Goal: Information Seeking & Learning: Compare options

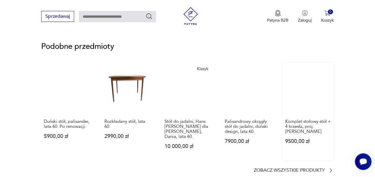
scroll to position [505, 0]
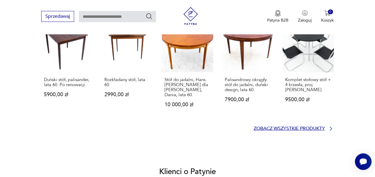
click at [319, 127] on p "Zobacz wszystkie produkty" at bounding box center [289, 129] width 71 height 4
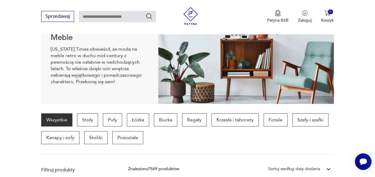
scroll to position [83, 0]
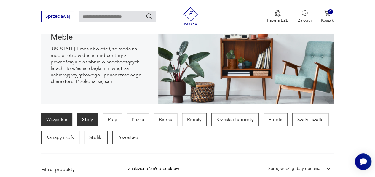
click at [90, 115] on p "Stoły" at bounding box center [87, 119] width 21 height 13
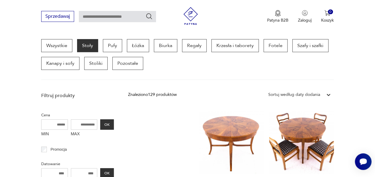
scroll to position [205, 0]
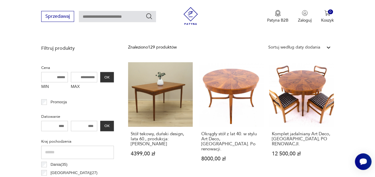
click at [94, 76] on input "MAX" at bounding box center [84, 77] width 27 height 10
click at [94, 125] on input "number" at bounding box center [84, 126] width 27 height 10
drag, startPoint x: 94, startPoint y: 125, endPoint x: 82, endPoint y: 127, distance: 11.9
click at [82, 127] on input "number" at bounding box center [84, 126] width 27 height 10
type input "****"
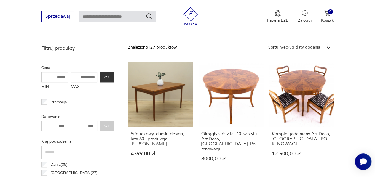
click at [62, 125] on input "number" at bounding box center [54, 126] width 27 height 10
type input "****"
click at [77, 77] on input "MAX" at bounding box center [84, 77] width 27 height 10
click at [105, 76] on button "OK" at bounding box center [107, 77] width 14 height 10
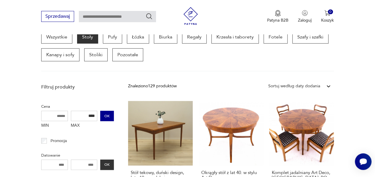
scroll to position [157, 0]
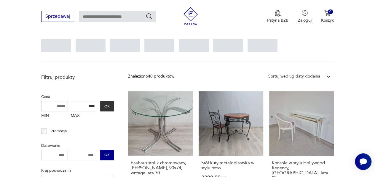
click at [107, 152] on button "OK" at bounding box center [107, 155] width 14 height 10
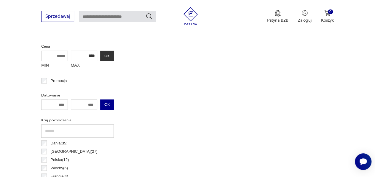
scroll to position [226, 0]
click at [86, 55] on input "****" at bounding box center [84, 56] width 27 height 10
click at [88, 55] on input "****" at bounding box center [84, 56] width 27 height 10
type input "****"
click at [108, 55] on button "OK" at bounding box center [107, 56] width 14 height 10
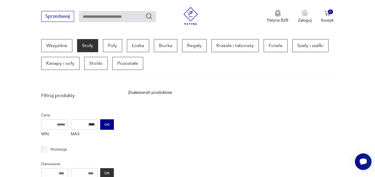
scroll to position [215, 0]
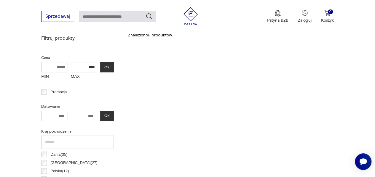
drag, startPoint x: 96, startPoint y: 67, endPoint x: 71, endPoint y: 67, distance: 25.8
click at [71, 67] on input "****" at bounding box center [84, 67] width 27 height 10
drag, startPoint x: 94, startPoint y: 114, endPoint x: 73, endPoint y: 116, distance: 21.1
click at [73, 116] on input "****" at bounding box center [84, 116] width 27 height 10
click at [105, 116] on button "OK" at bounding box center [107, 116] width 14 height 10
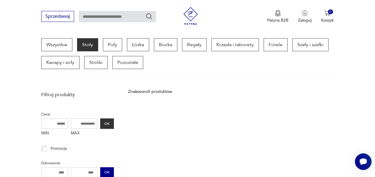
scroll to position [157, 0]
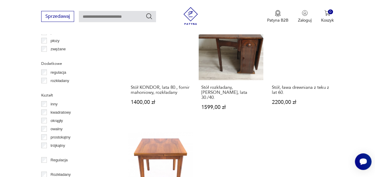
scroll to position [791, 0]
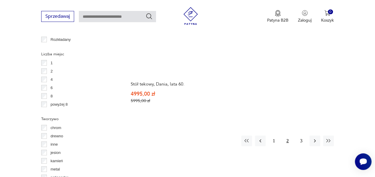
scroll to position [853, 0]
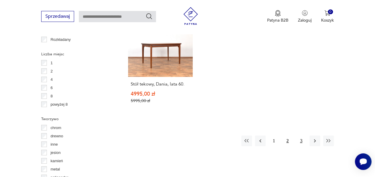
click at [302, 136] on button "3" at bounding box center [301, 141] width 11 height 11
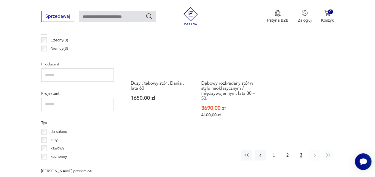
scroll to position [371, 0]
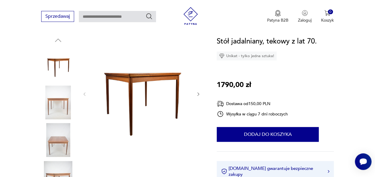
scroll to position [89, 0]
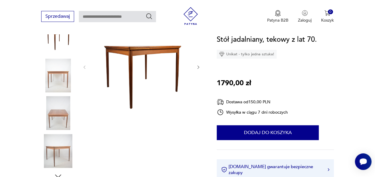
click at [199, 66] on icon "button" at bounding box center [198, 67] width 5 height 5
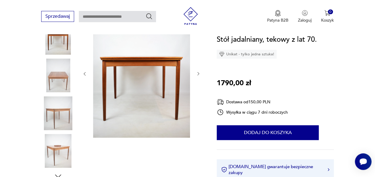
click at [198, 66] on div at bounding box center [141, 74] width 119 height 130
click at [198, 74] on icon "button" at bounding box center [198, 73] width 5 height 5
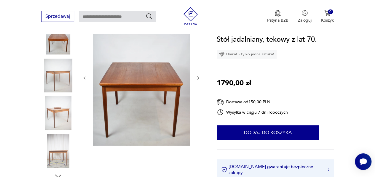
click at [198, 74] on div at bounding box center [141, 78] width 119 height 138
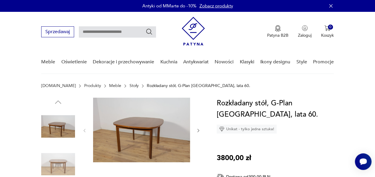
click at [198, 131] on icon "button" at bounding box center [198, 130] width 5 height 5
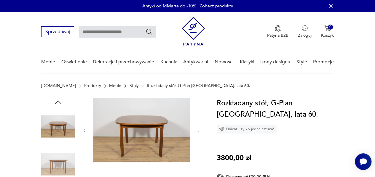
click at [198, 131] on icon "button" at bounding box center [198, 130] width 5 height 5
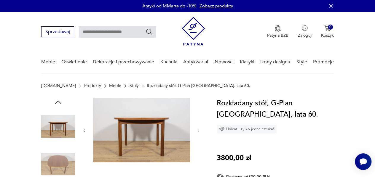
click at [199, 131] on icon "button" at bounding box center [198, 130] width 2 height 3
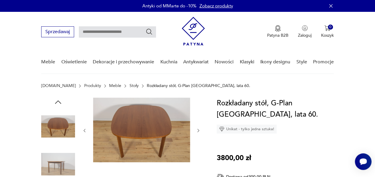
click at [199, 131] on icon "button" at bounding box center [198, 130] width 2 height 3
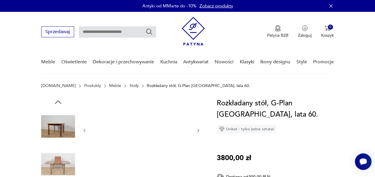
click at [199, 131] on icon "button" at bounding box center [198, 130] width 2 height 3
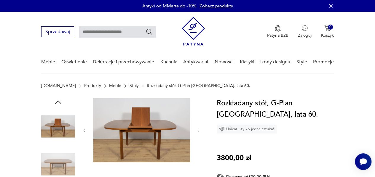
click at [199, 131] on icon "button" at bounding box center [198, 130] width 2 height 3
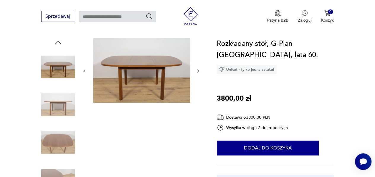
scroll to position [59, 0]
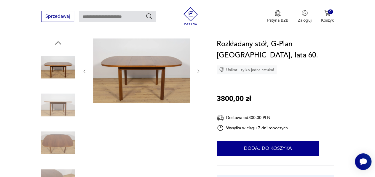
click at [66, 142] on img at bounding box center [58, 143] width 34 height 34
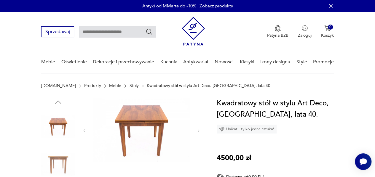
click at [198, 132] on icon "button" at bounding box center [198, 130] width 5 height 5
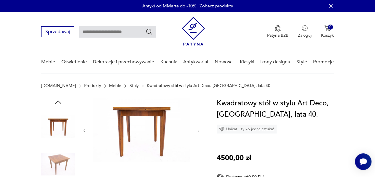
click at [198, 132] on icon "button" at bounding box center [198, 130] width 5 height 5
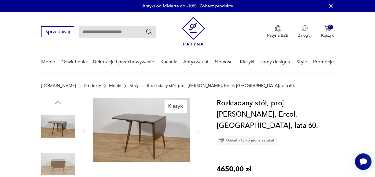
click at [198, 129] on icon "button" at bounding box center [198, 130] width 5 height 5
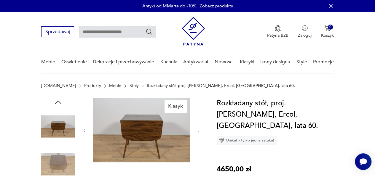
click at [198, 129] on icon "button" at bounding box center [198, 130] width 5 height 5
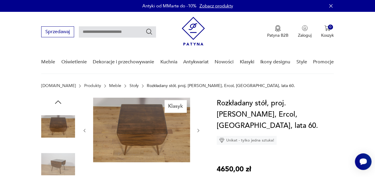
click at [198, 129] on icon "button" at bounding box center [198, 130] width 5 height 5
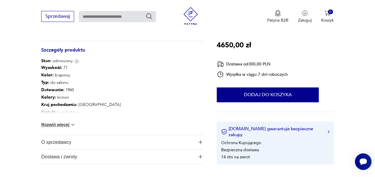
scroll to position [280, 0]
